Goal: Navigation & Orientation: Find specific page/section

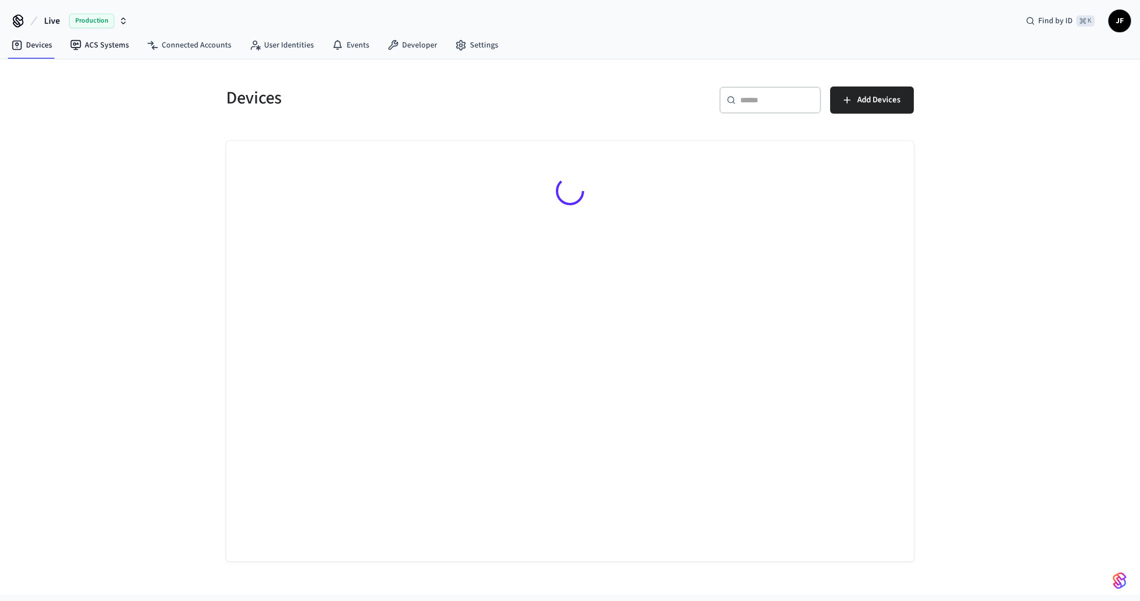
click at [60, 18] on button "Live Production" at bounding box center [86, 21] width 90 height 24
type input "*****"
click at [79, 67] on span "StayFlexi Production" at bounding box center [50, 72] width 72 height 11
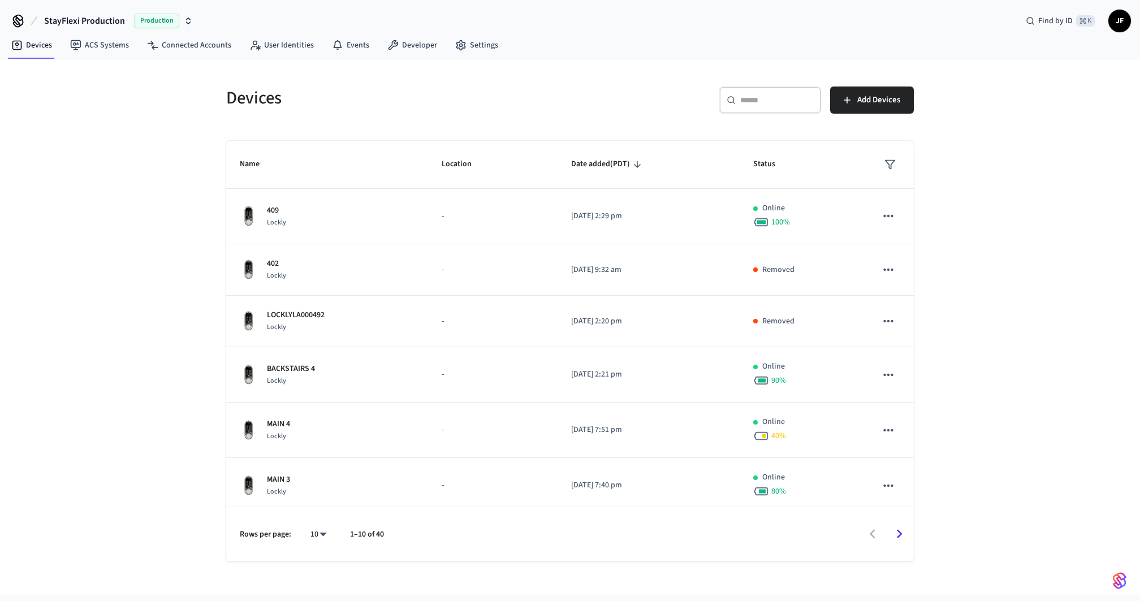
click at [102, 121] on div "Devices ​ ​ Add Devices Name Location Date added (PDT) Status 409 Lockly - [DAT…" at bounding box center [570, 326] width 1140 height 535
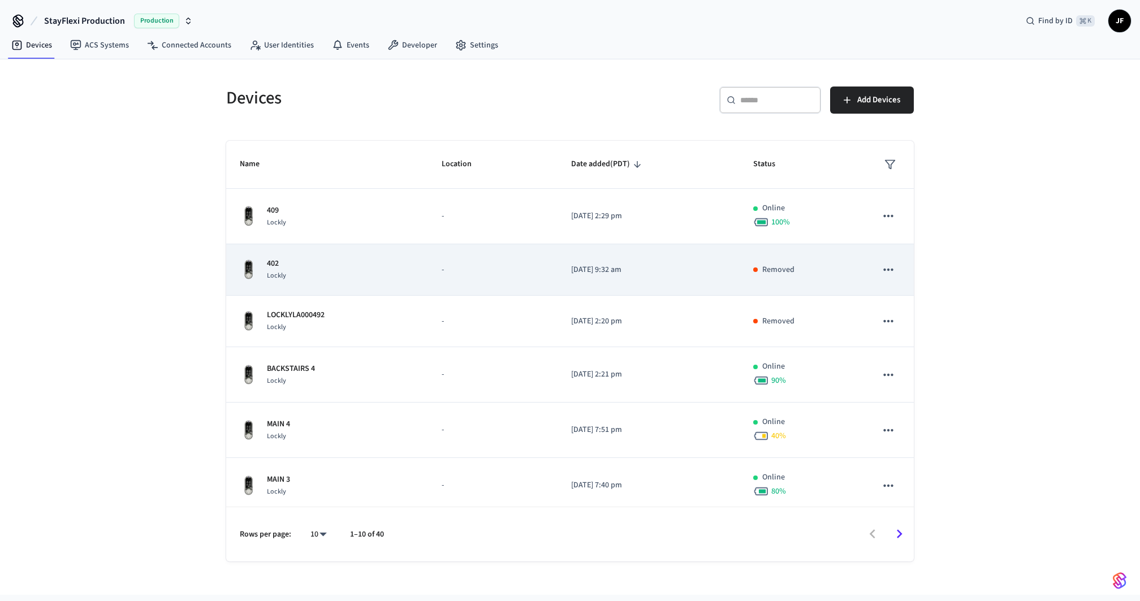
click at [344, 271] on div "402 Lockly" at bounding box center [327, 270] width 175 height 24
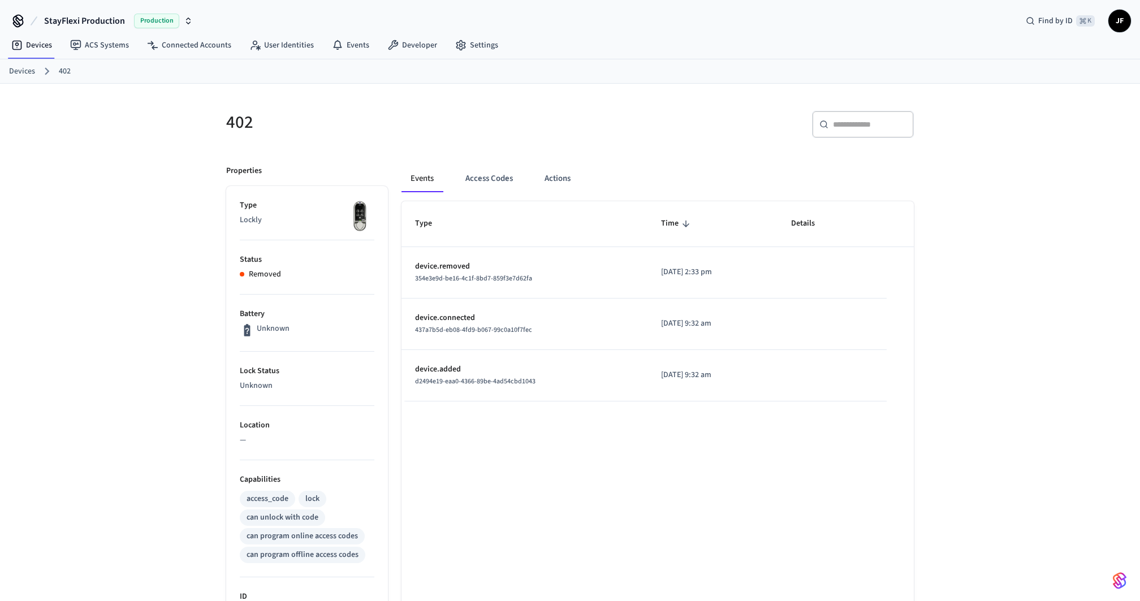
click at [25, 68] on link "Devices" at bounding box center [22, 72] width 26 height 12
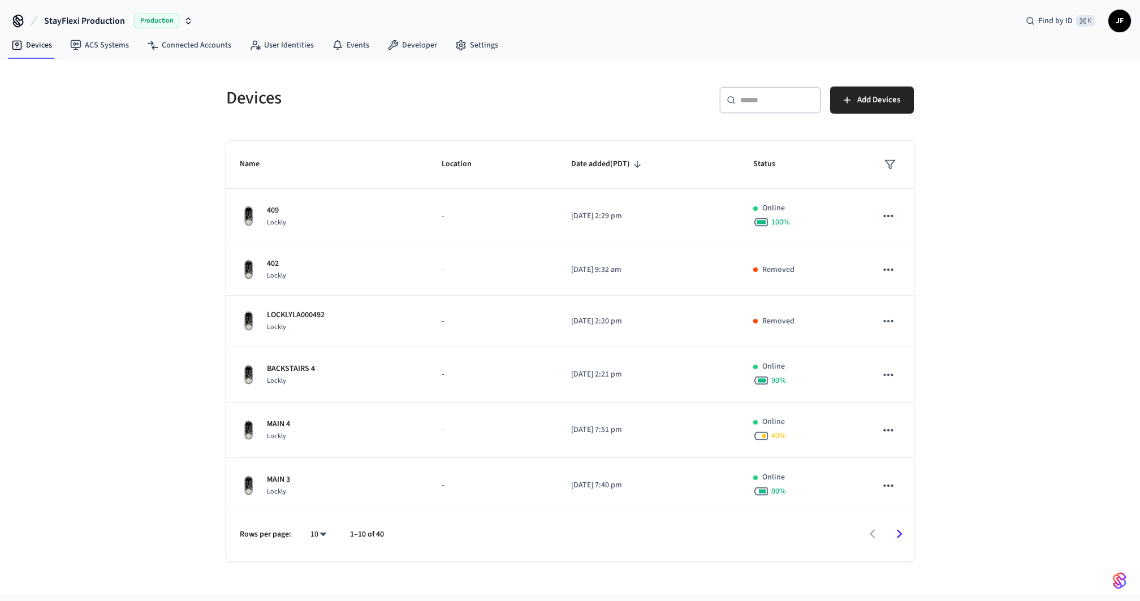
click at [491, 86] on h5 "Devices" at bounding box center [394, 97] width 337 height 23
click at [549, 94] on h5 "Devices" at bounding box center [394, 97] width 337 height 23
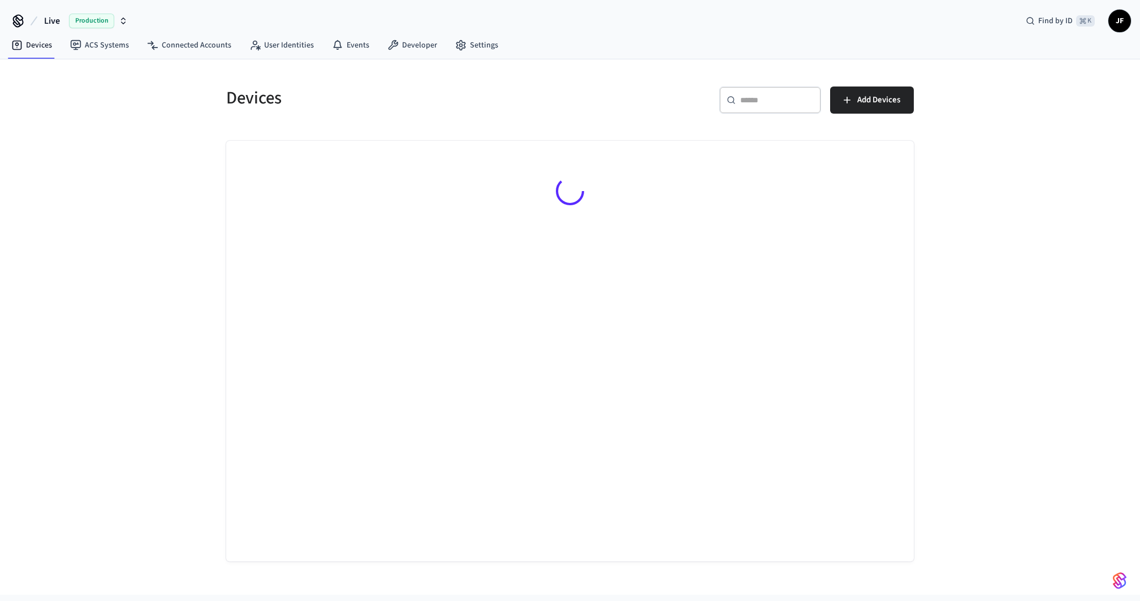
click at [47, 25] on span "Live" at bounding box center [52, 21] width 16 height 14
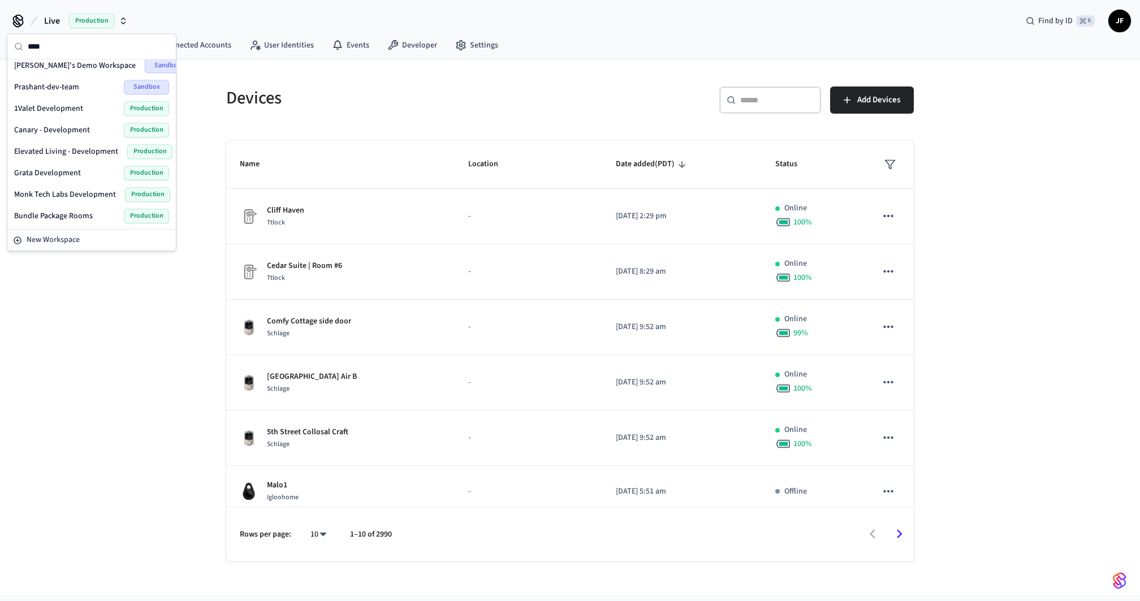
scroll to position [86, 0]
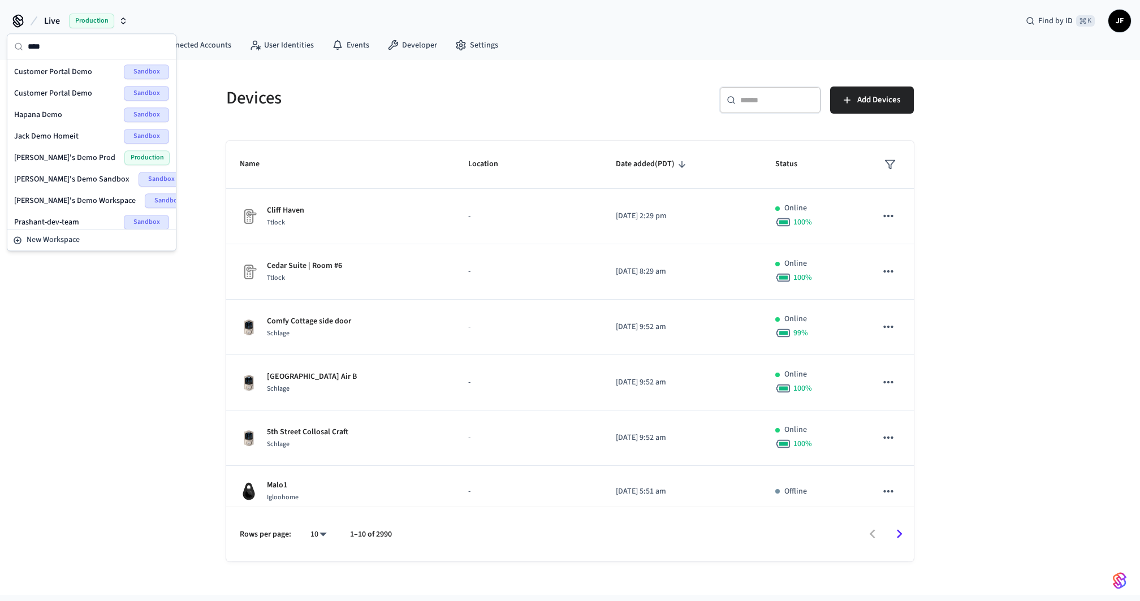
type input "****"
click at [57, 70] on span "Customer Portal Demo" at bounding box center [53, 71] width 78 height 11
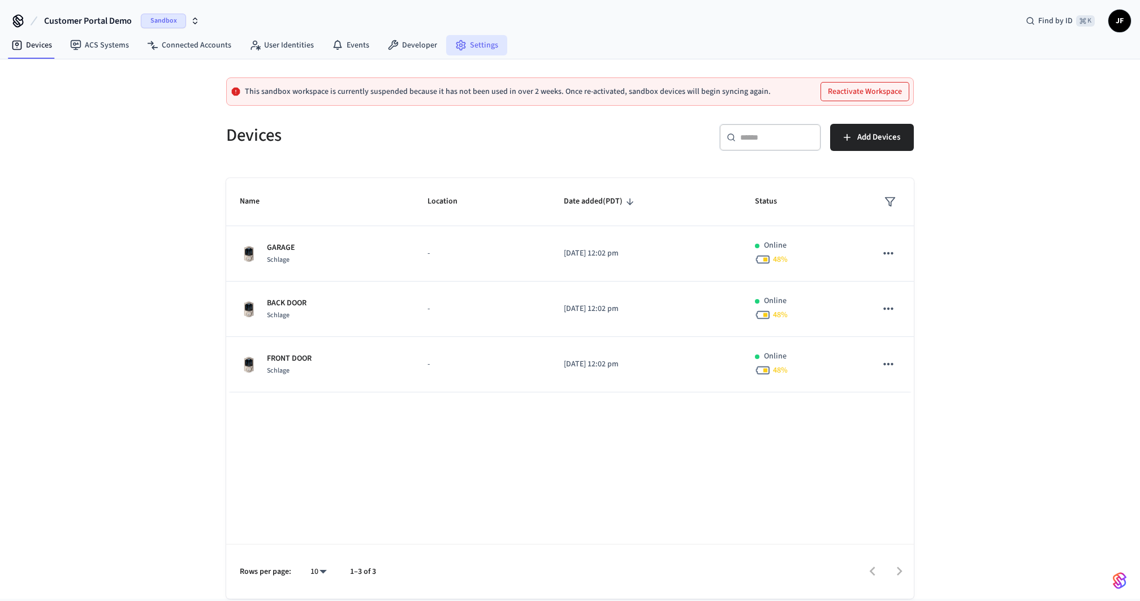
click at [469, 41] on link "Settings" at bounding box center [476, 45] width 61 height 20
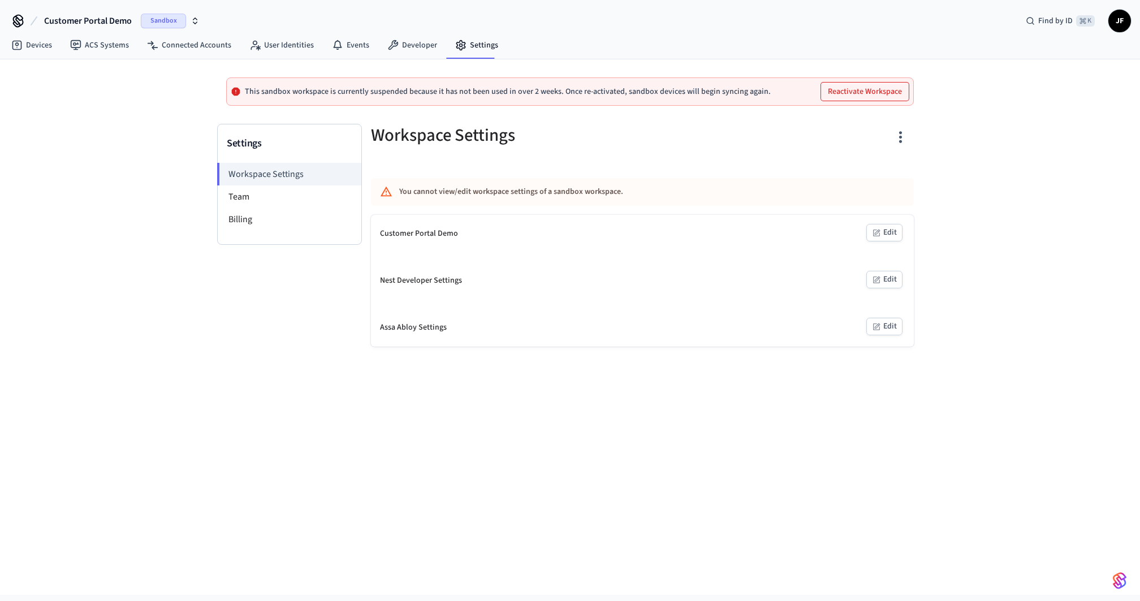
click at [897, 136] on icon "button" at bounding box center [900, 137] width 18 height 18
click at [1020, 184] on div at bounding box center [570, 300] width 1140 height 601
click at [77, 23] on span "Customer Portal Demo" at bounding box center [88, 21] width 88 height 14
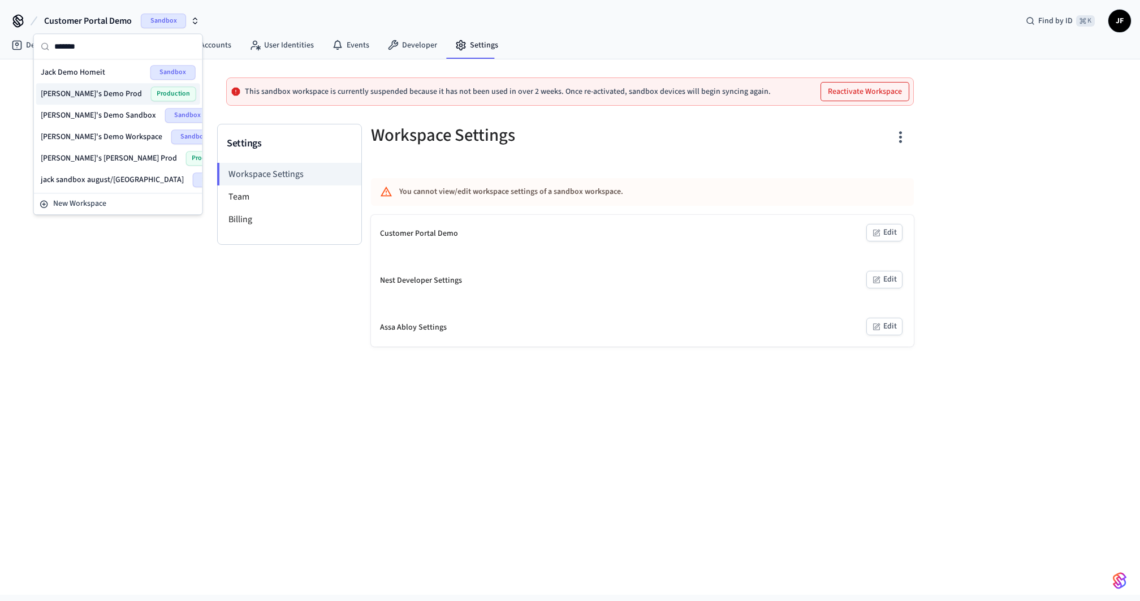
type input "*******"
click at [95, 89] on span "[PERSON_NAME]'s Demo Prod" at bounding box center [91, 93] width 101 height 11
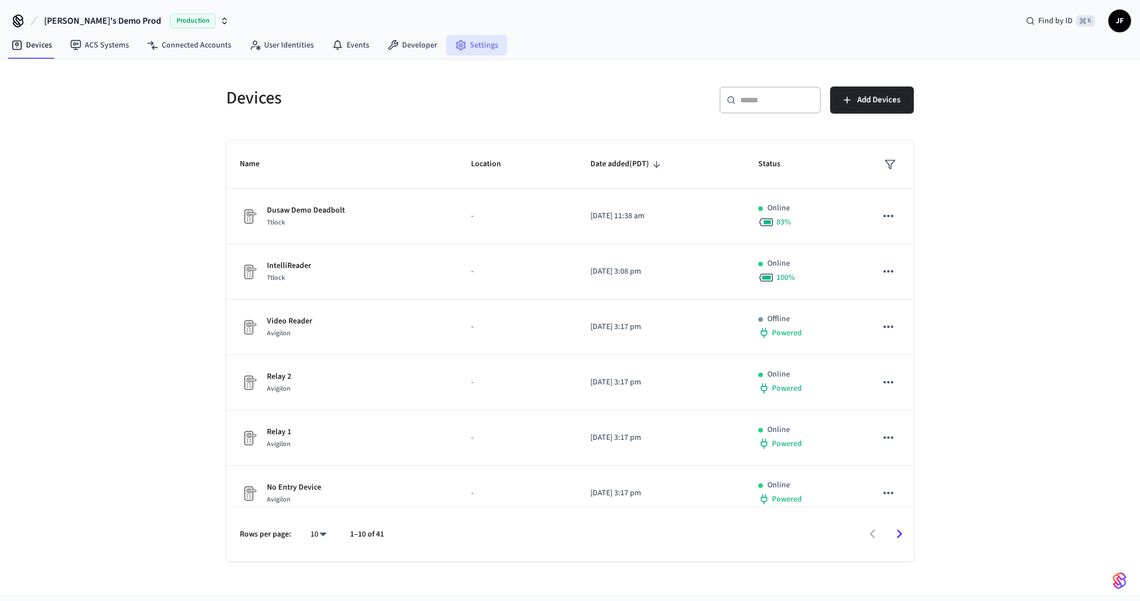
click at [490, 41] on link "Settings" at bounding box center [476, 45] width 61 height 20
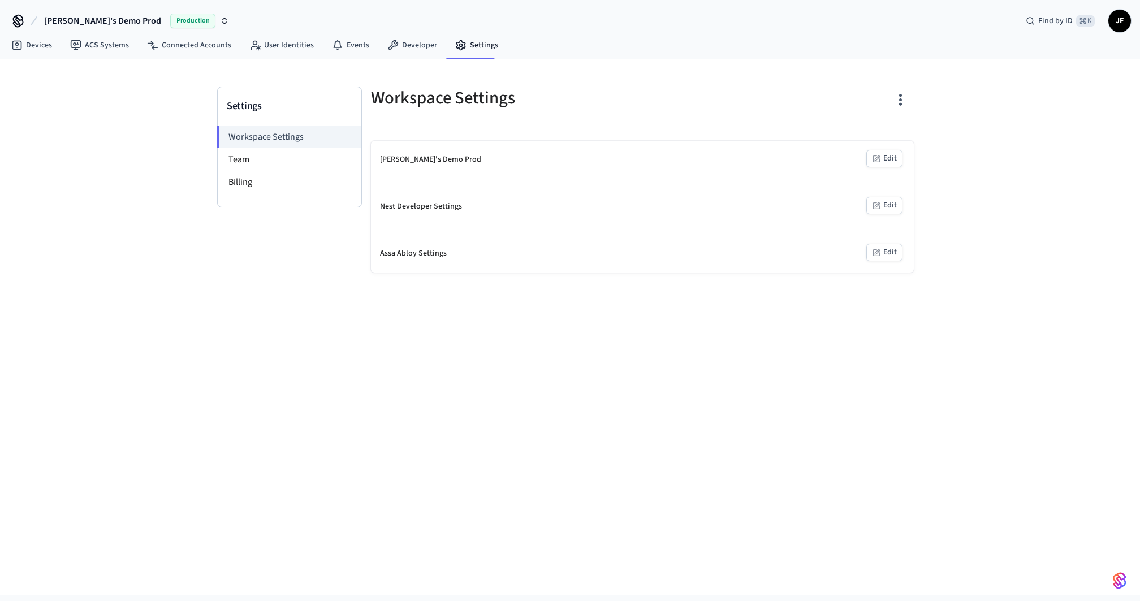
click at [908, 103] on icon "button" at bounding box center [900, 100] width 18 height 18
click at [945, 116] on div at bounding box center [570, 300] width 1140 height 601
click at [898, 107] on icon "button" at bounding box center [900, 100] width 18 height 18
click at [117, 21] on div at bounding box center [570, 300] width 1140 height 601
click at [81, 21] on div "Leave Workspace Delete Workspace" at bounding box center [570, 300] width 1140 height 601
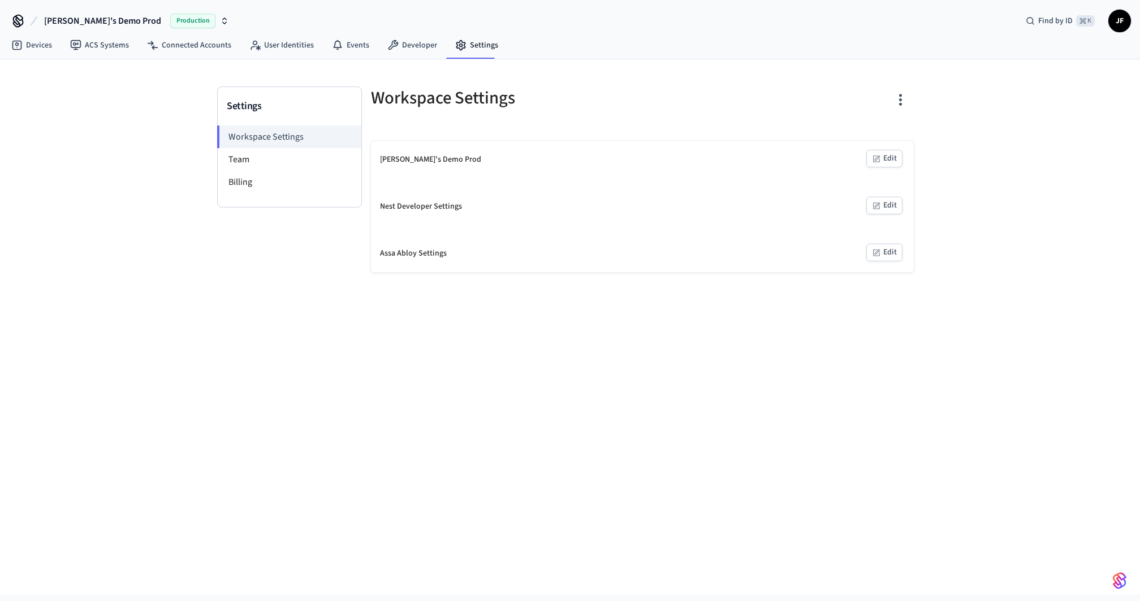
click at [81, 21] on span "[PERSON_NAME]'s Demo Prod" at bounding box center [102, 21] width 117 height 14
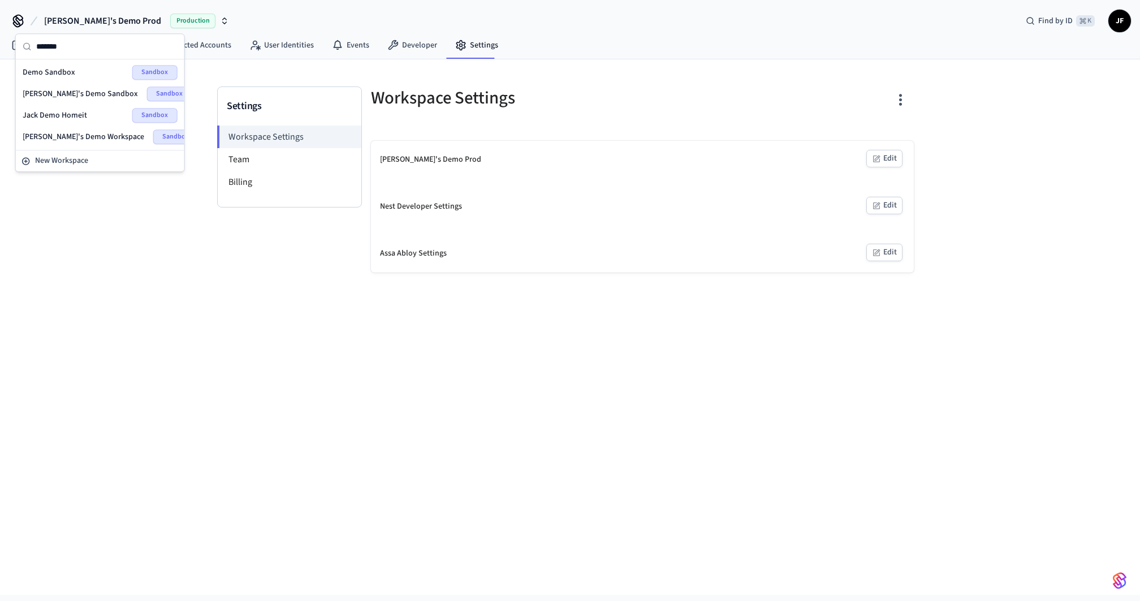
type input "*******"
click at [71, 65] on div "Demo Sandbox Sandbox" at bounding box center [100, 72] width 155 height 15
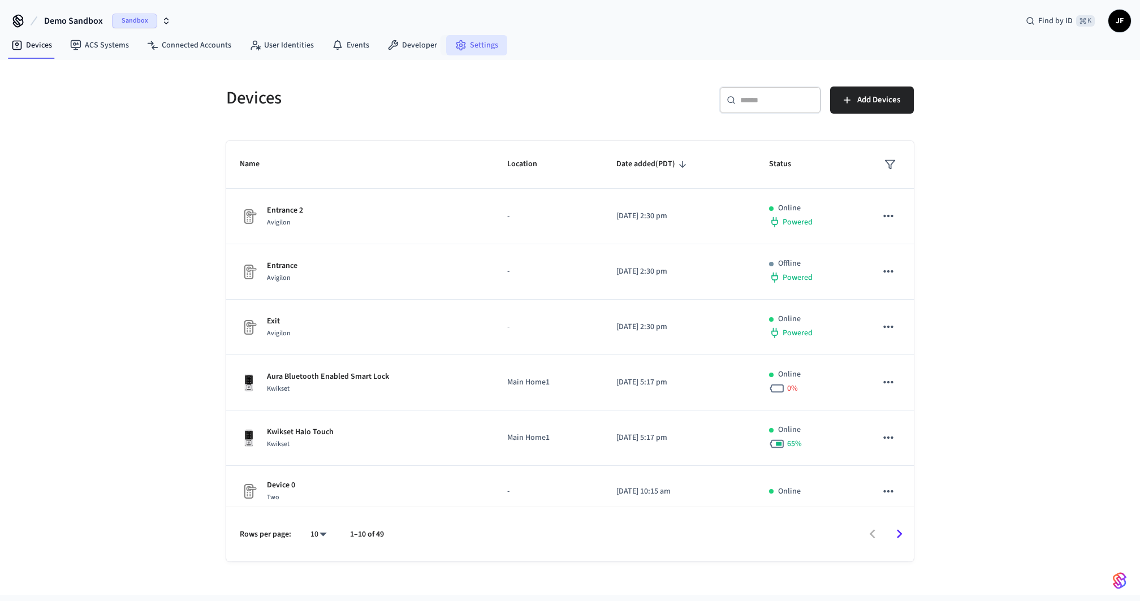
click at [475, 42] on link "Settings" at bounding box center [476, 45] width 61 height 20
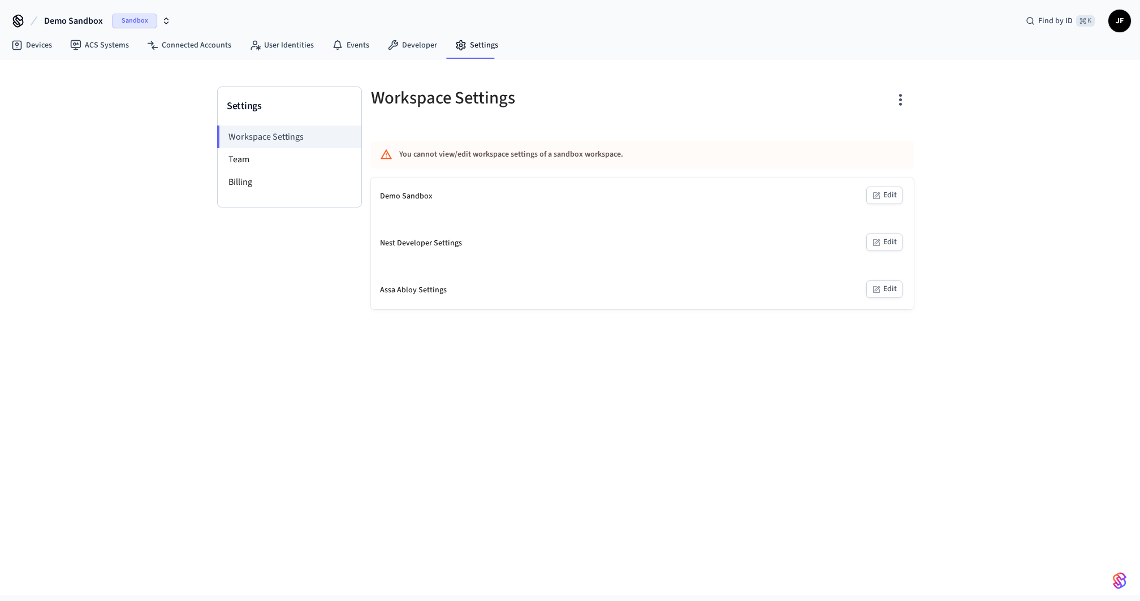
click at [899, 107] on icon "button" at bounding box center [900, 100] width 18 height 18
click at [997, 264] on div at bounding box center [570, 300] width 1140 height 601
